Goal: Transaction & Acquisition: Purchase product/service

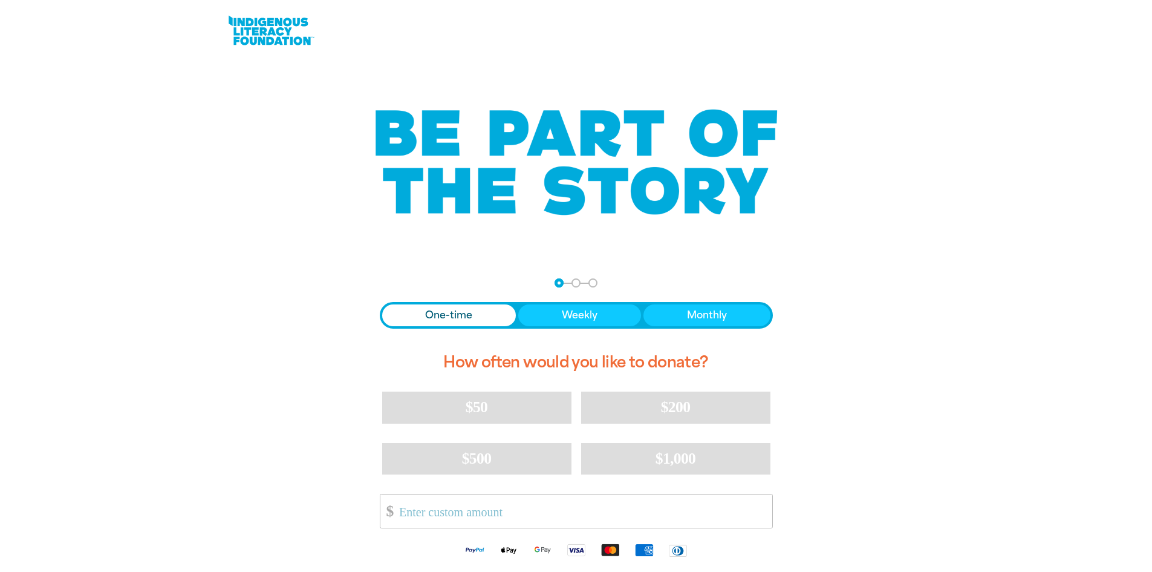
click at [419, 315] on span "Donation frequency" at bounding box center [449, 315] width 134 height 22
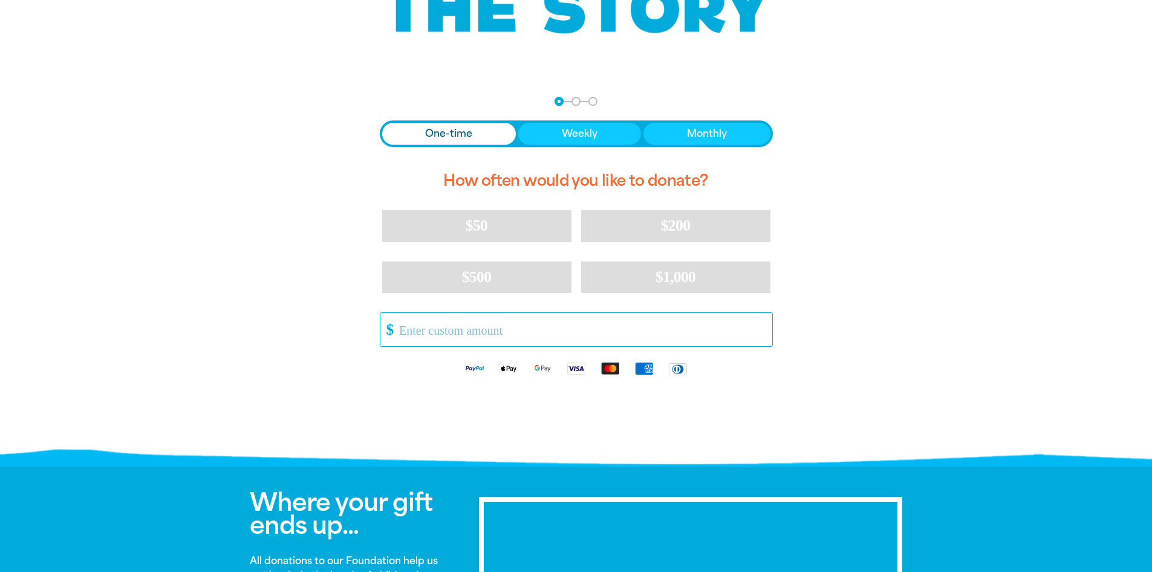
click at [468, 330] on input "Other Amount" at bounding box center [581, 329] width 381 height 33
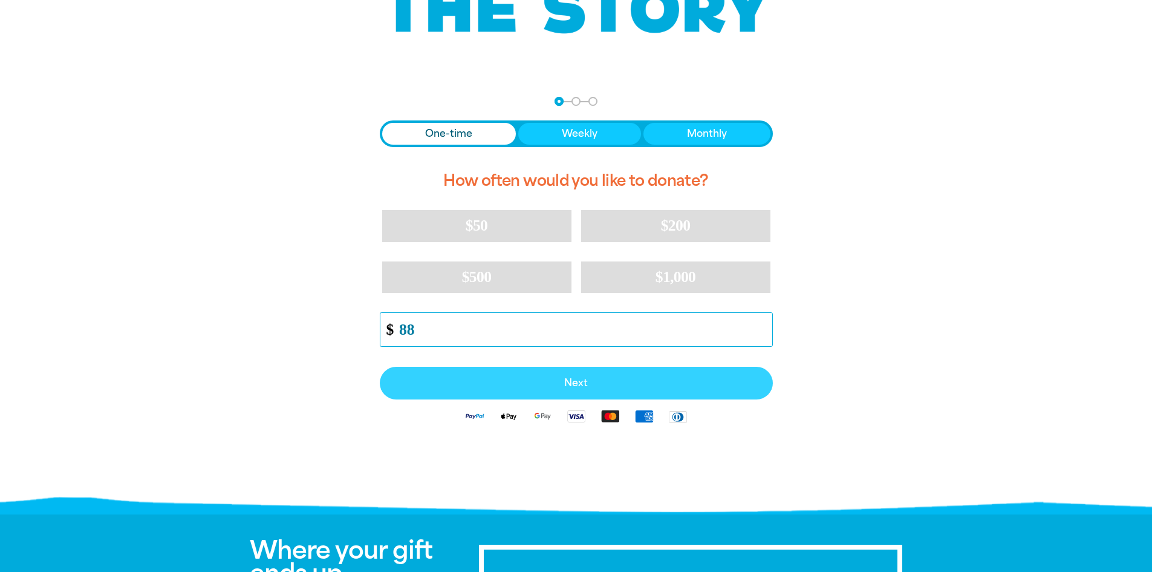
type input "88"
click at [500, 377] on button "Next" at bounding box center [576, 383] width 393 height 33
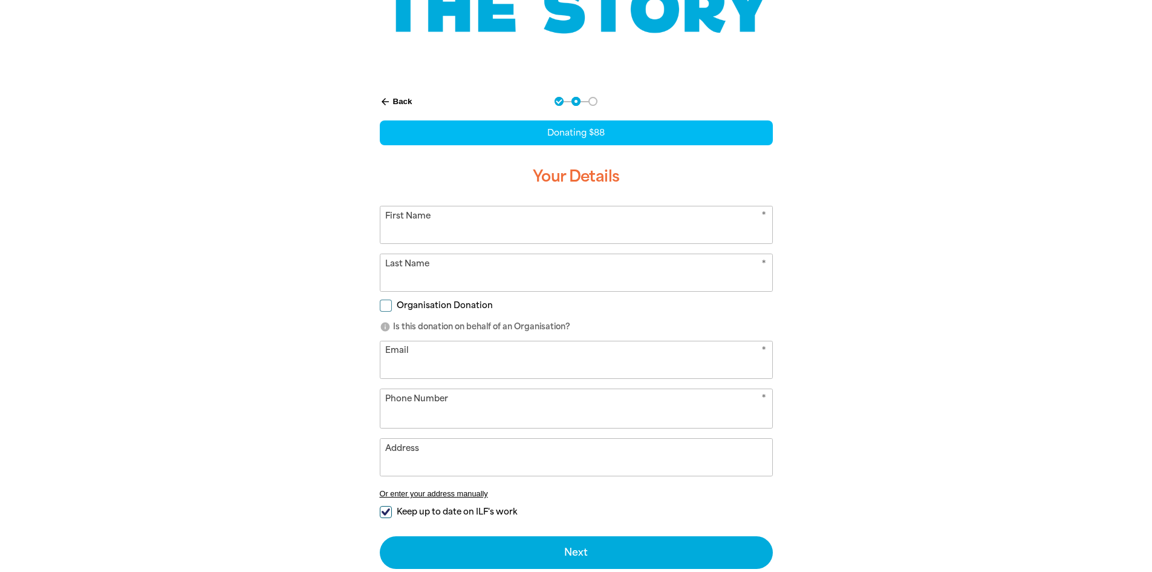
select select "AU"
click at [517, 235] on input "First Name" at bounding box center [576, 224] width 392 height 37
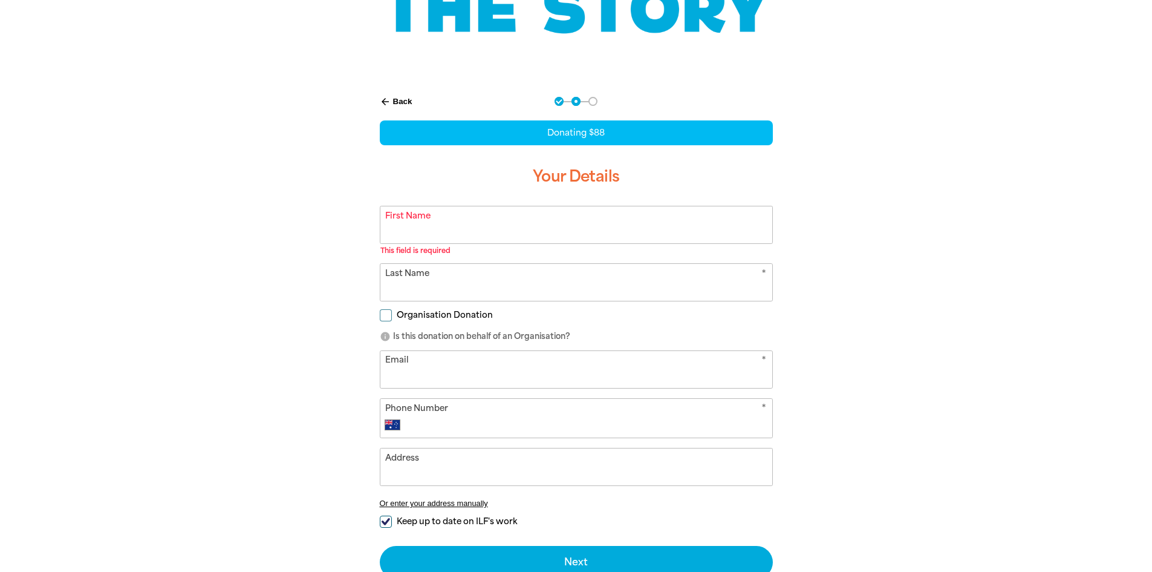
click at [387, 299] on form "* First Name This field is required warning * Last Name Organisation Donation i…" at bounding box center [576, 392] width 393 height 373
click at [383, 324] on div "Organisation Donation" at bounding box center [576, 317] width 393 height 13
click at [386, 318] on input "Organisation Donation" at bounding box center [386, 315] width 12 height 12
checkbox input "true"
select select "AU"
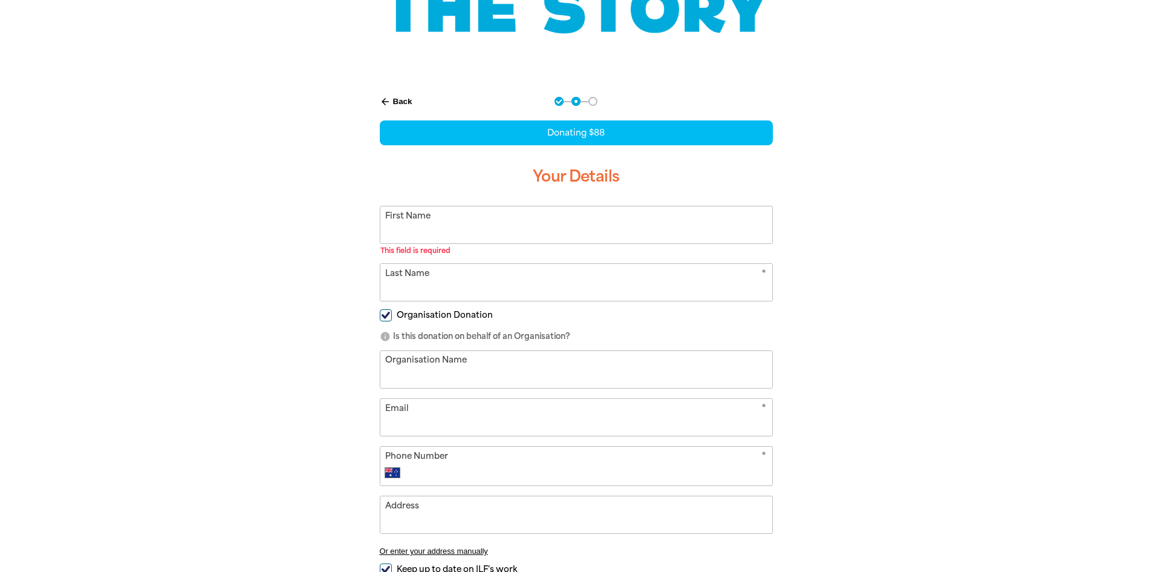
click at [465, 232] on input "First Name" at bounding box center [576, 224] width 392 height 37
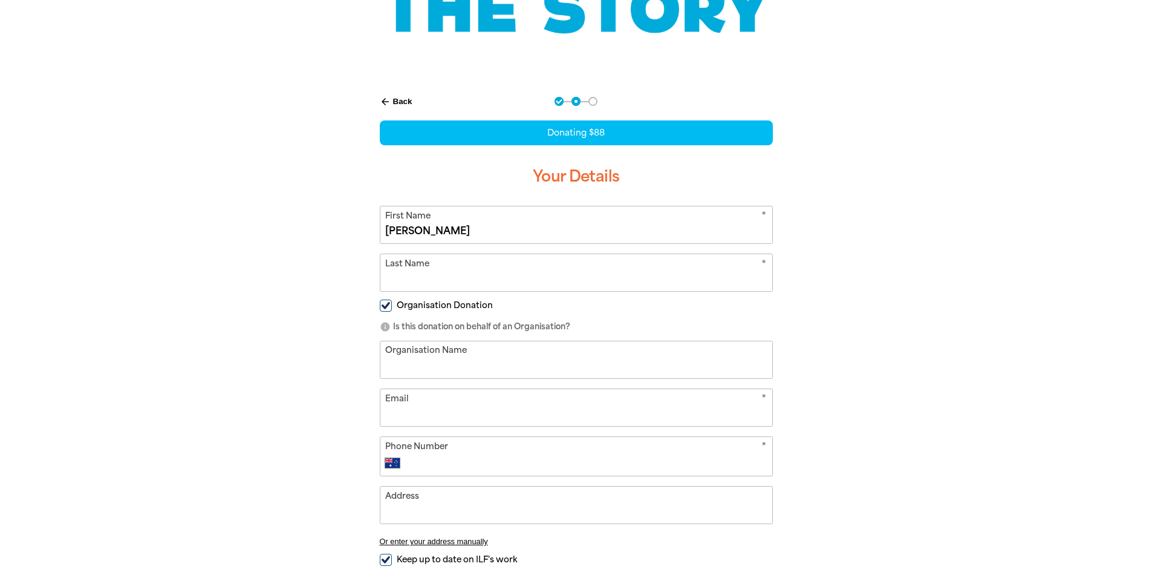
type input "[PERSON_NAME]"
click at [435, 274] on input "Last Name" at bounding box center [576, 272] width 392 height 37
type input "Jayasingha"
click at [427, 368] on input "Organisation Name" at bounding box center [576, 359] width 392 height 37
type input "Goodstart Early Learning [GEOGRAPHIC_DATA]"
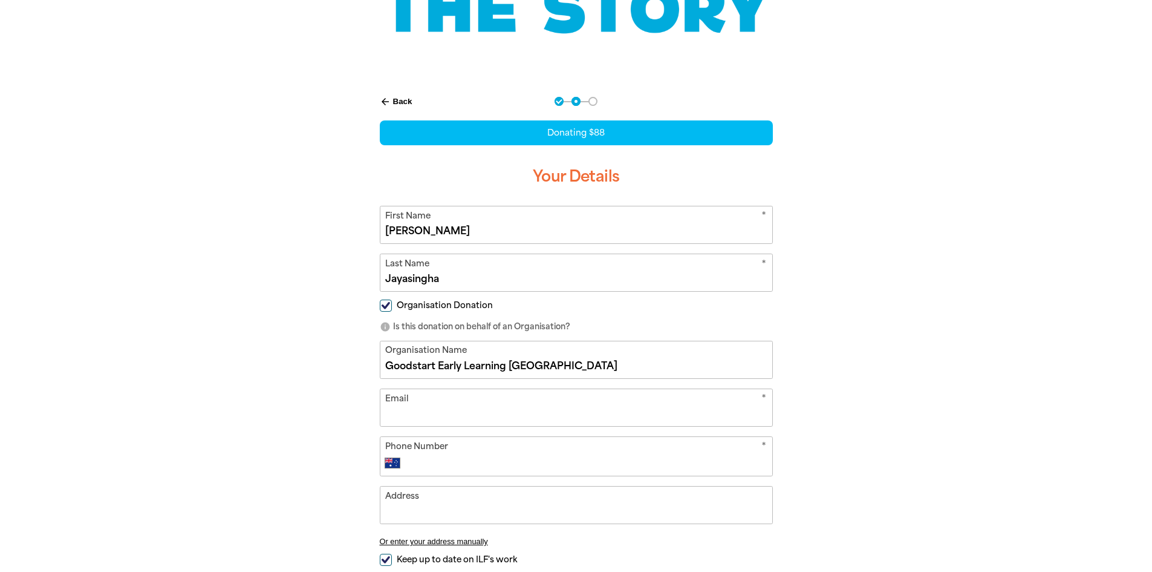
click at [449, 416] on input "Email" at bounding box center [576, 407] width 392 height 37
type input "[EMAIL_ADDRESS][DOMAIN_NAME]"
click at [458, 457] on input "Phone Number" at bounding box center [587, 462] width 357 height 15
click at [412, 460] on input "95445899" at bounding box center [587, 462] width 357 height 15
type input "[PHONE_NUMBER]"
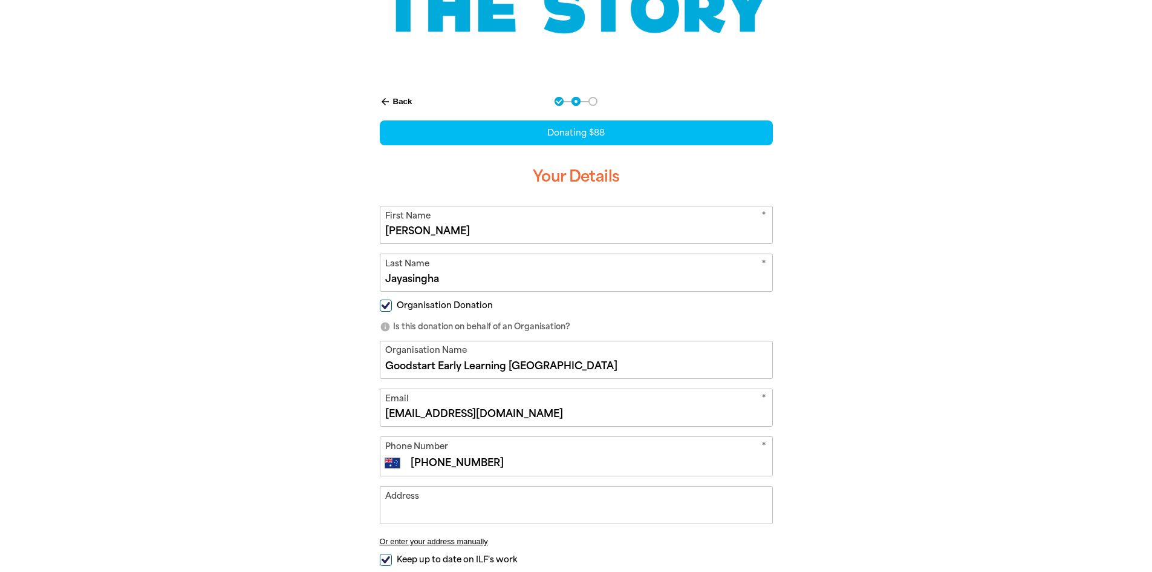
click at [432, 510] on input "Address" at bounding box center [576, 504] width 392 height 37
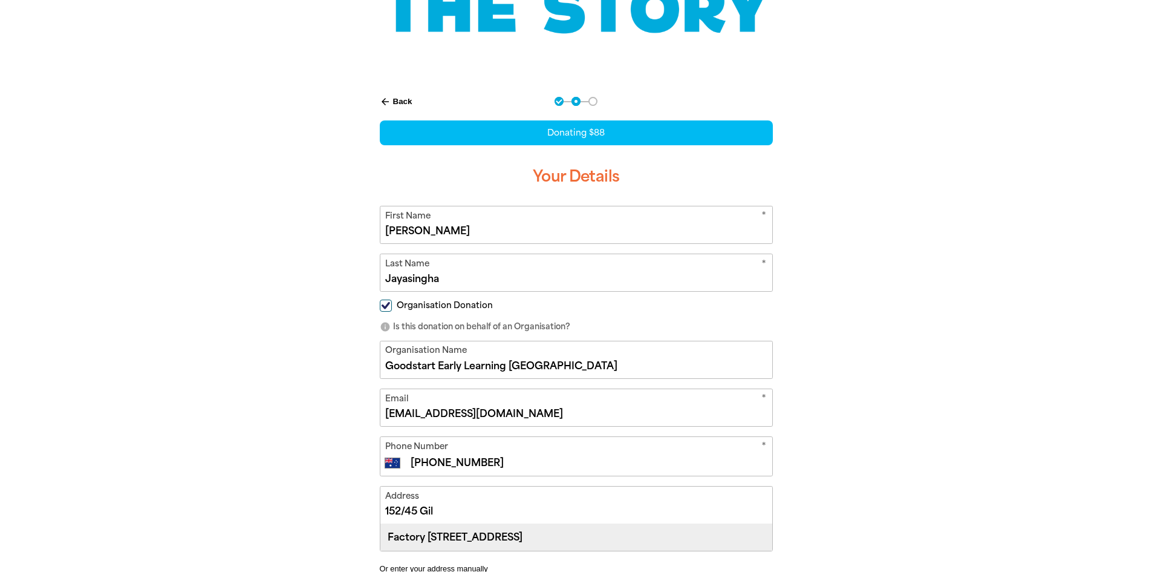
click at [466, 545] on div "Factory [STREET_ADDRESS]" at bounding box center [576, 537] width 392 height 26
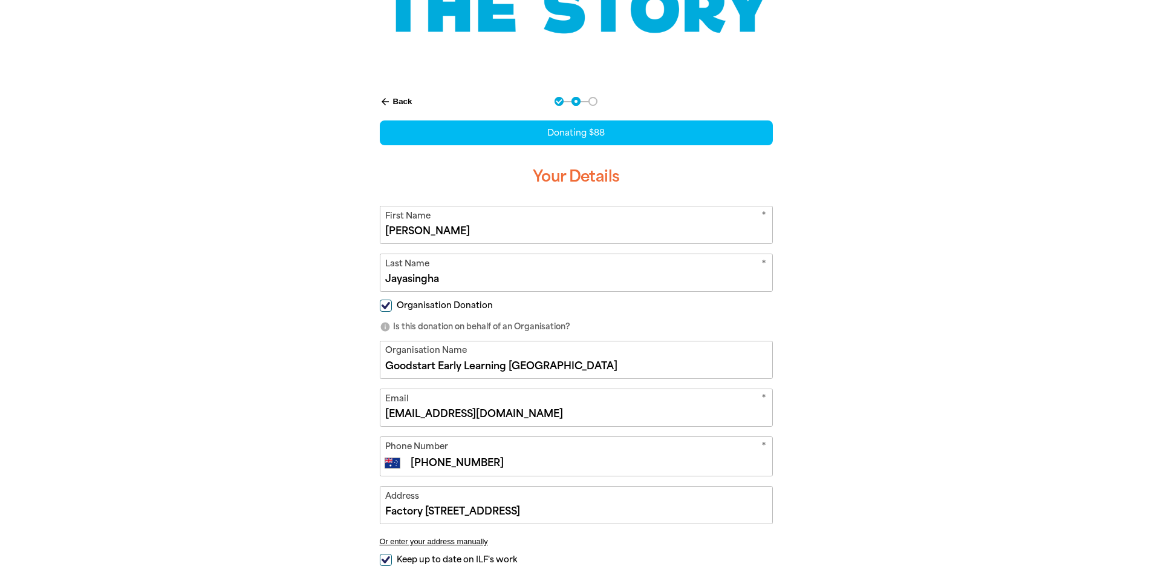
click at [446, 507] on input "Factory [STREET_ADDRESS]" at bounding box center [576, 504] width 392 height 37
drag, startPoint x: 424, startPoint y: 513, endPoint x: 386, endPoint y: 513, distance: 38.1
click at [386, 513] on input "Factory [STREET_ADDRESS]" at bounding box center [576, 504] width 392 height 37
click at [480, 508] on input "[STREET_ADDRESS]" at bounding box center [576, 504] width 392 height 37
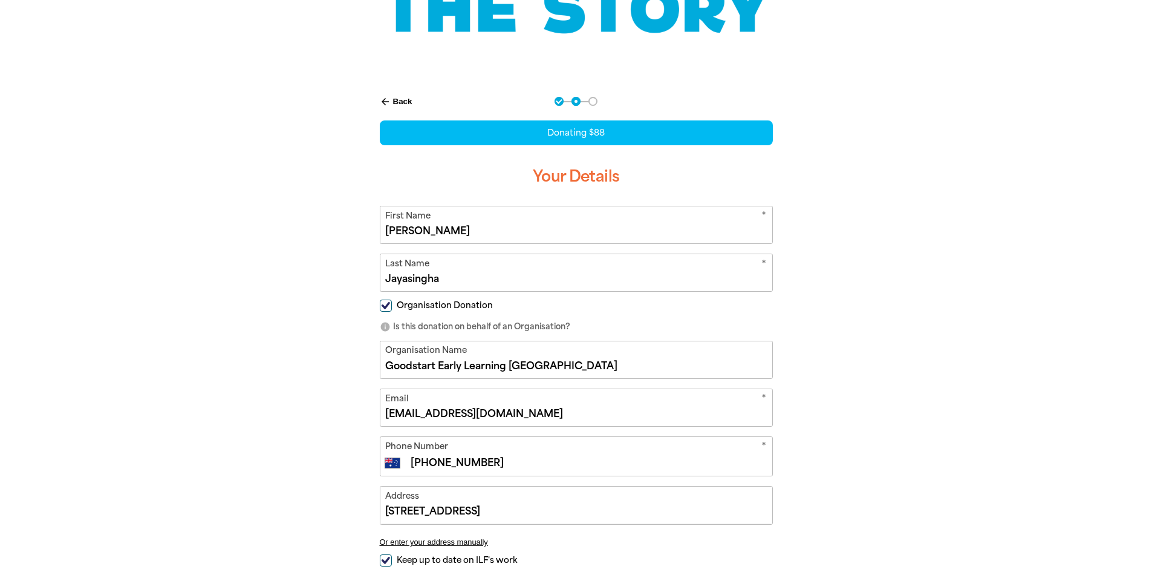
scroll to position [423, 0]
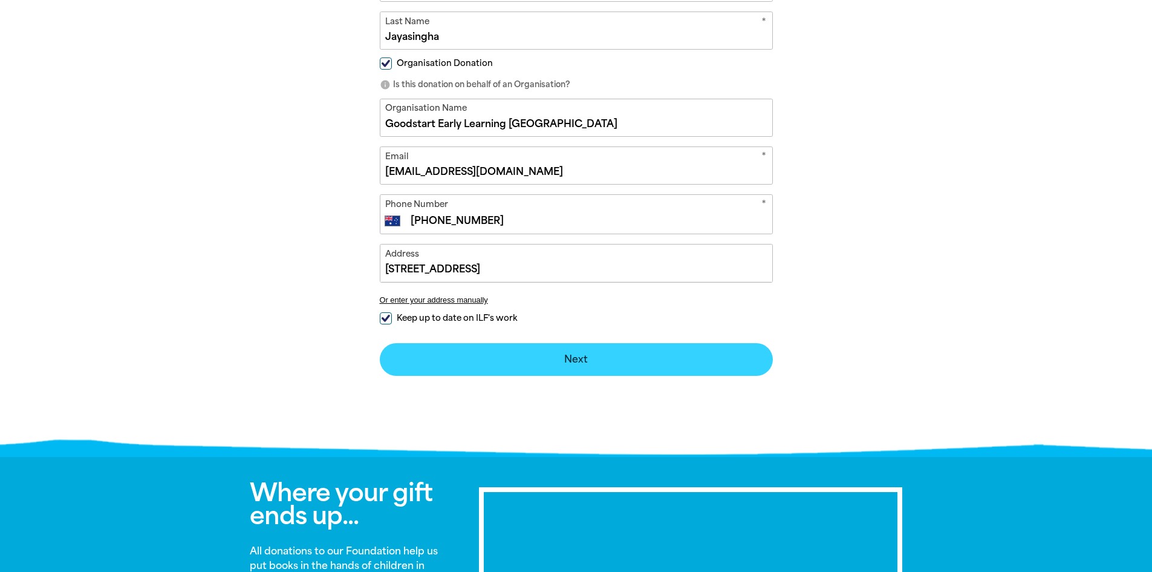
type input "[STREET_ADDRESS]"
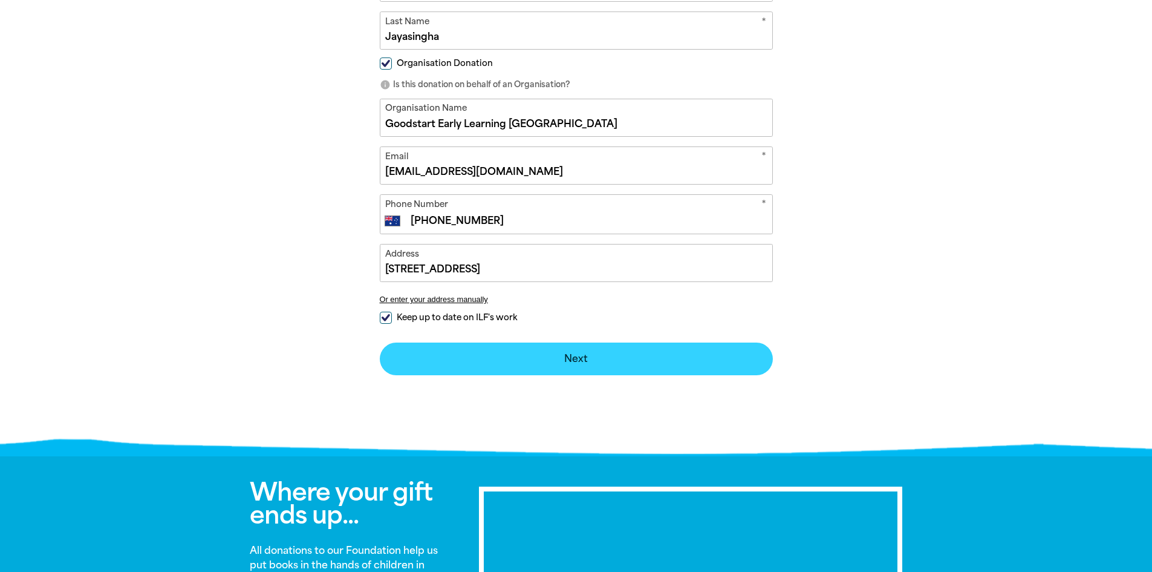
click at [508, 350] on button "Next chevron_right" at bounding box center [576, 358] width 393 height 33
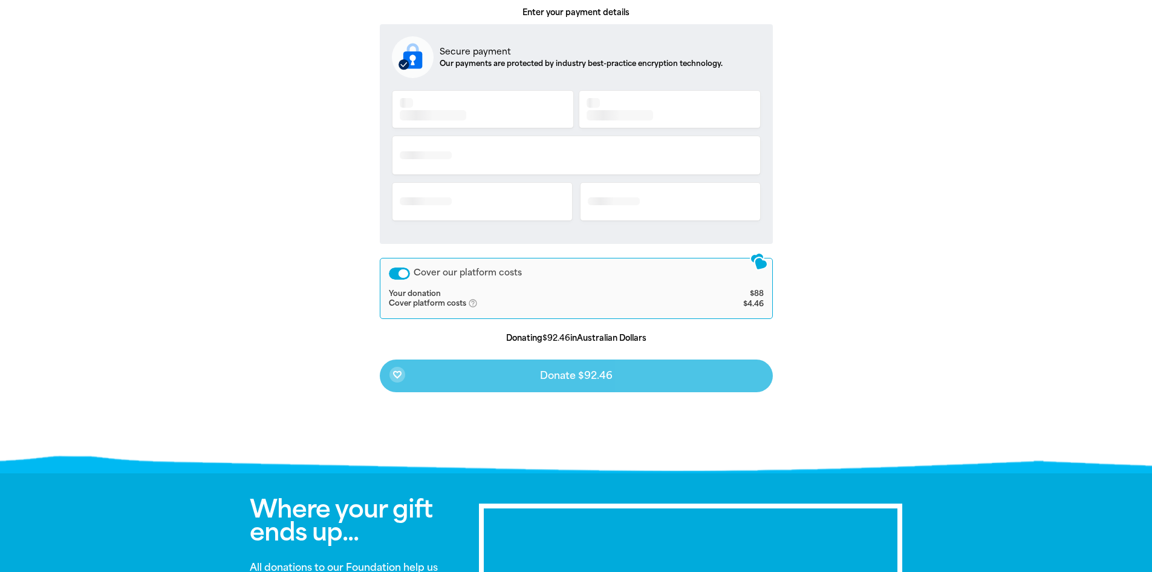
scroll to position [252, 0]
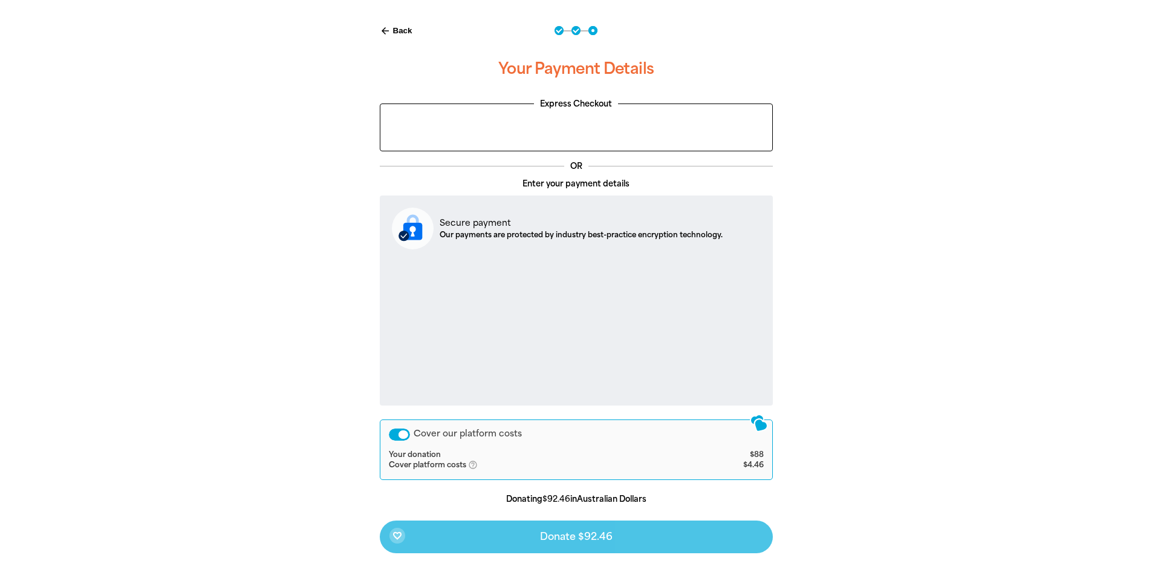
click at [398, 435] on div "Cover our platform costs" at bounding box center [399, 434] width 21 height 12
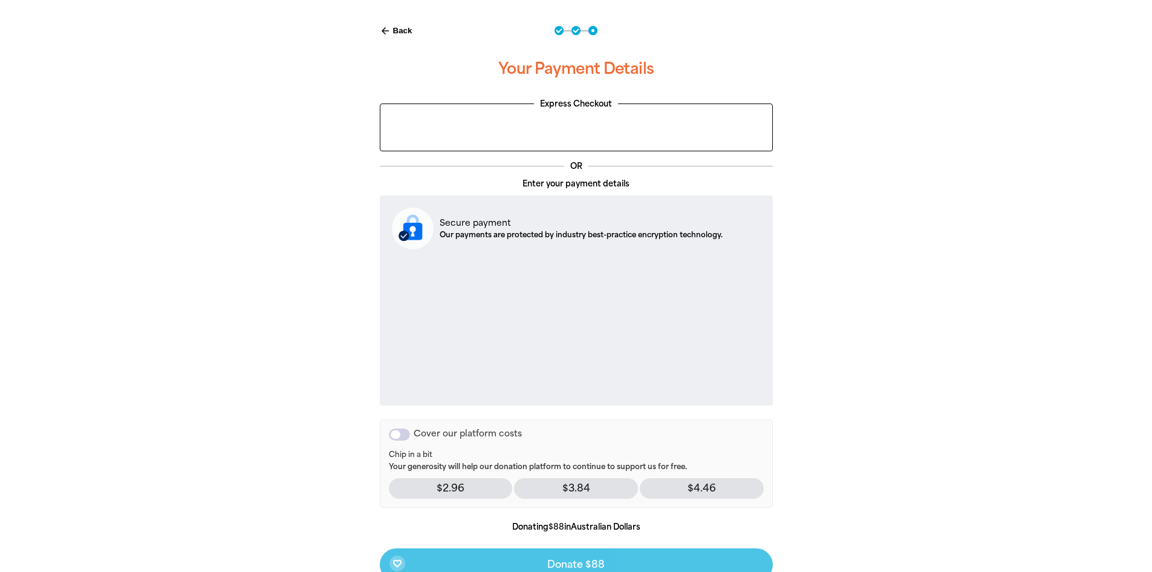
scroll to position [313, 0]
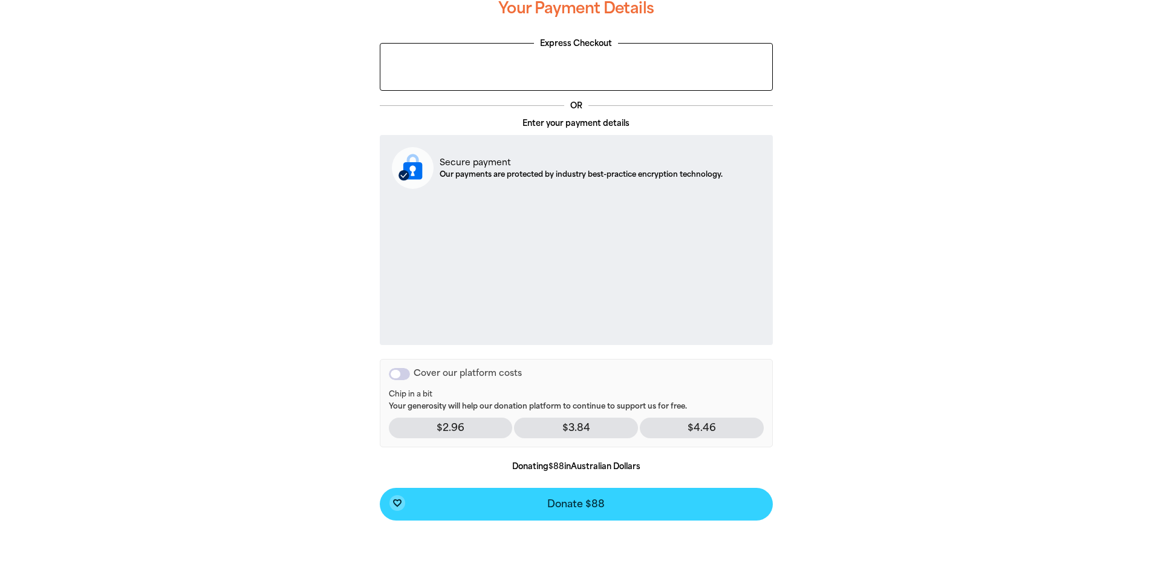
click at [559, 503] on span "Donate $88" at bounding box center [575, 504] width 57 height 10
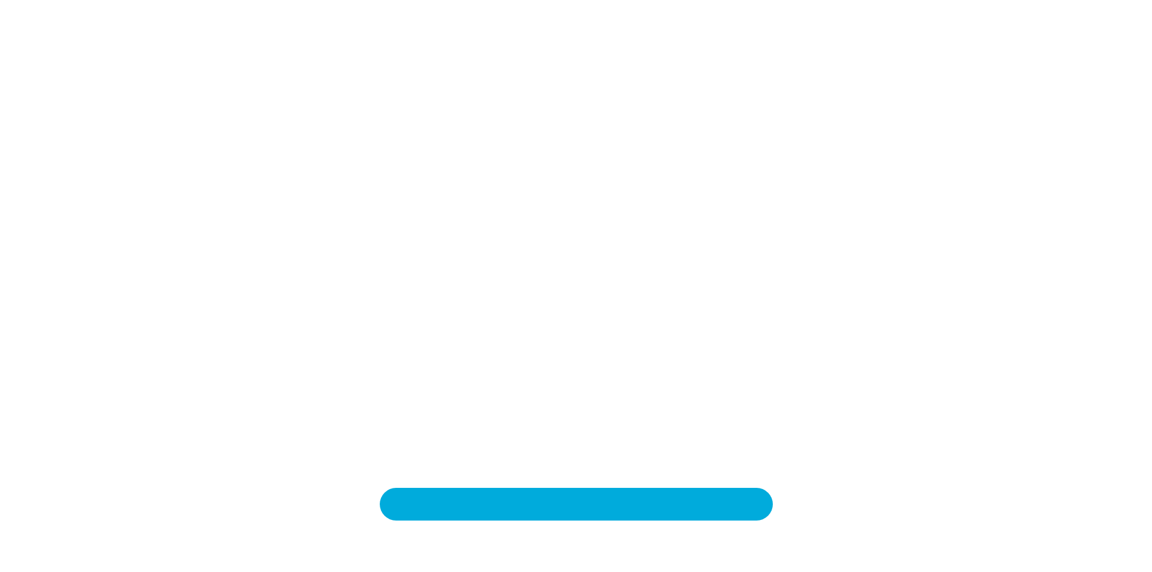
scroll to position [246, 0]
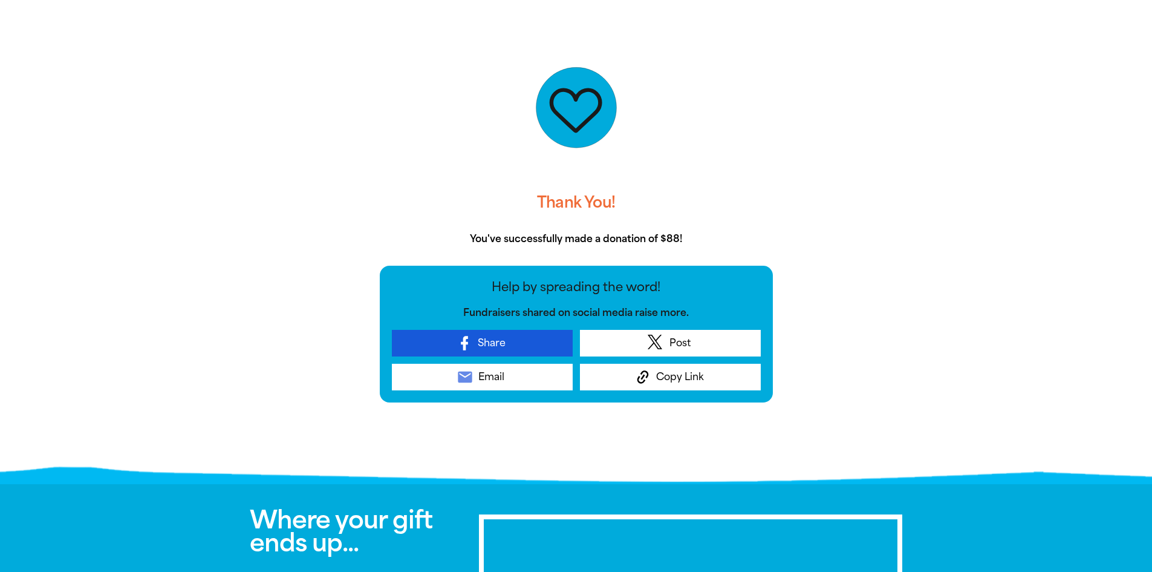
click at [487, 344] on span "Share" at bounding box center [492, 343] width 28 height 15
click at [481, 342] on span "Share" at bounding box center [492, 343] width 28 height 15
click at [495, 347] on span "Share" at bounding box center [492, 343] width 28 height 15
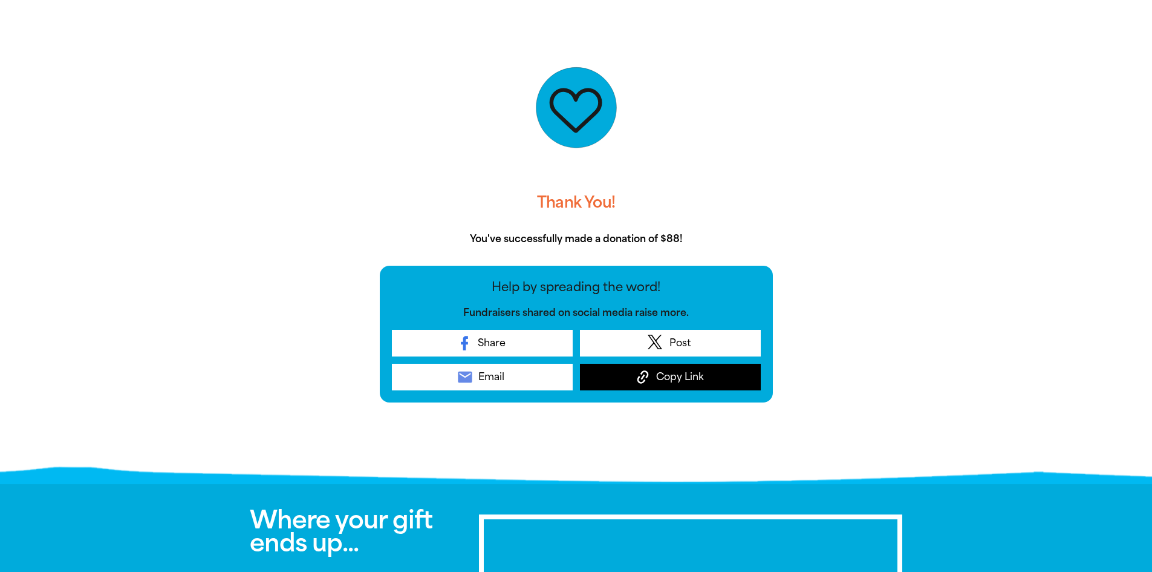
click at [688, 374] on span "Copy Link" at bounding box center [680, 377] width 48 height 15
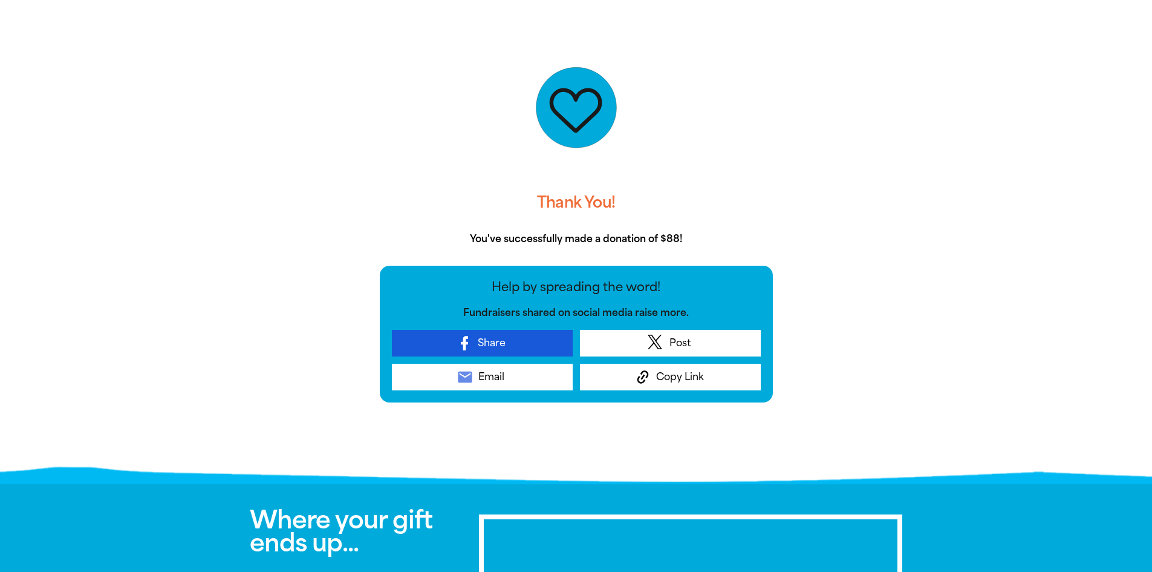
click at [463, 345] on icon at bounding box center [464, 343] width 7 height 14
